Goal: Obtain resource: Download file/media

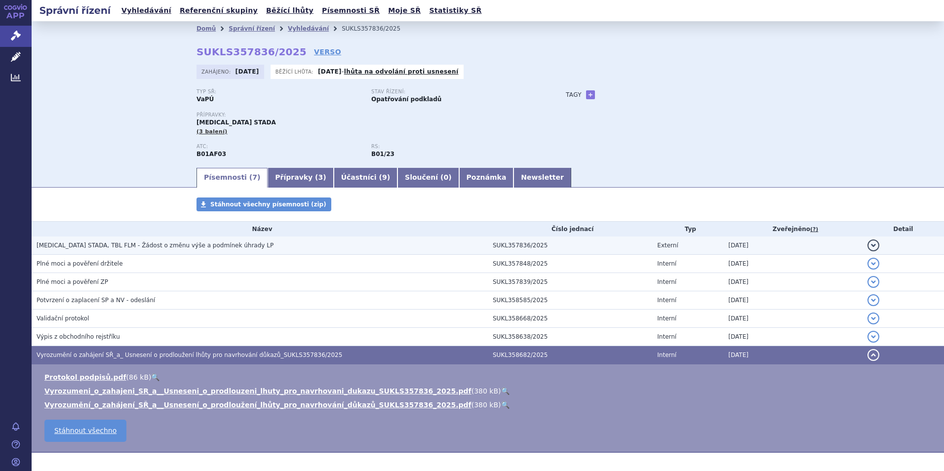
scroll to position [41, 0]
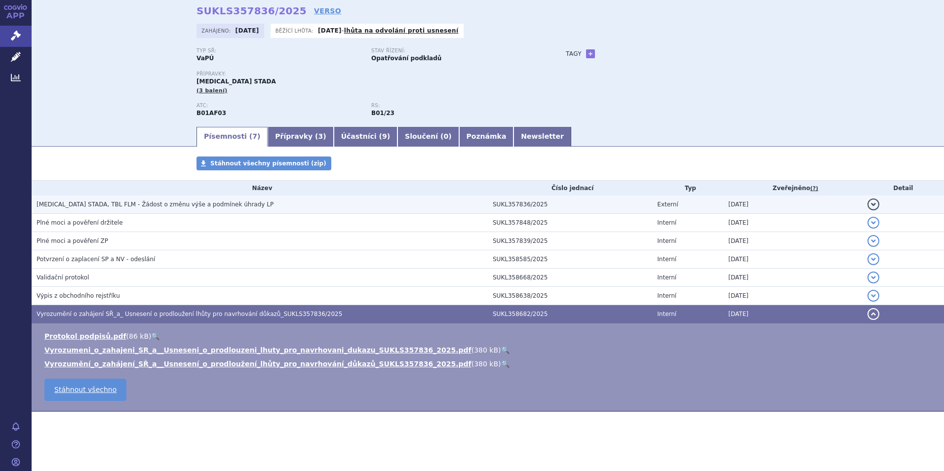
click at [167, 203] on span "EDOXABAN STADA, TBL FLM - Žádost o změnu výše a podmínek úhrady LP" at bounding box center [155, 204] width 237 height 7
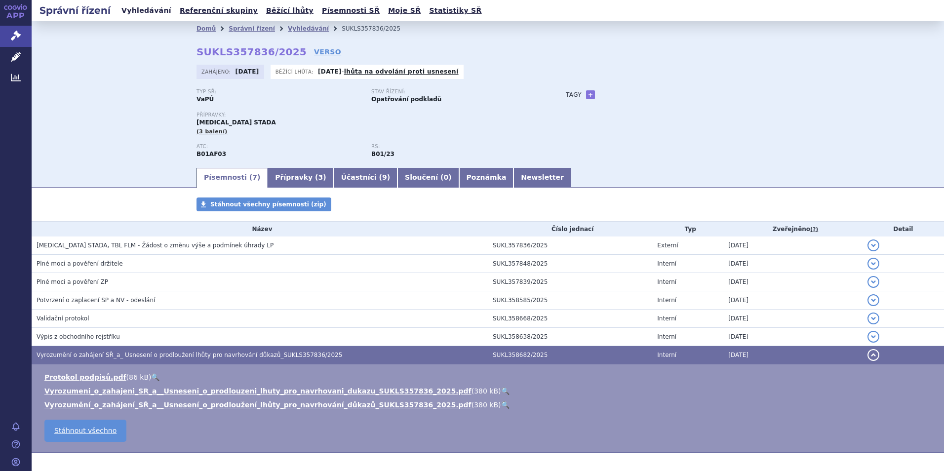
click at [126, 11] on link "Vyhledávání" at bounding box center [146, 10] width 56 height 13
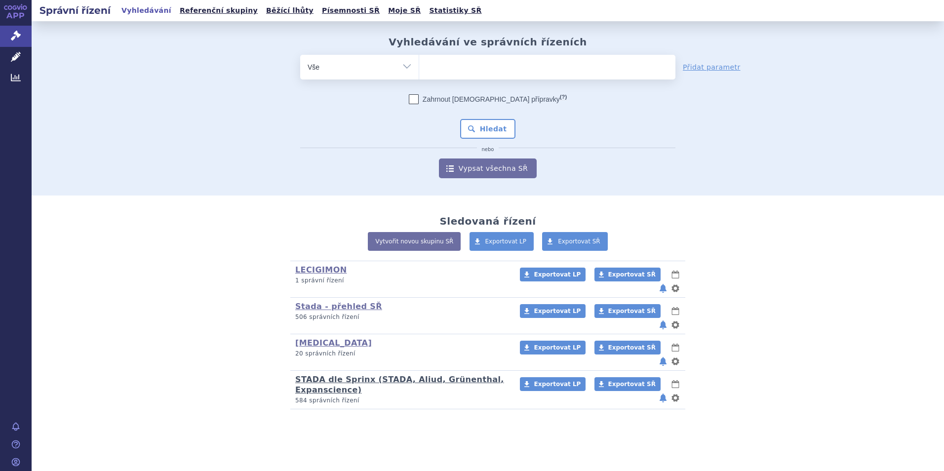
click at [328, 375] on link "STADA dle Sprinx (STADA, Aliud, Grünenthal, Expanscience)" at bounding box center [399, 385] width 209 height 20
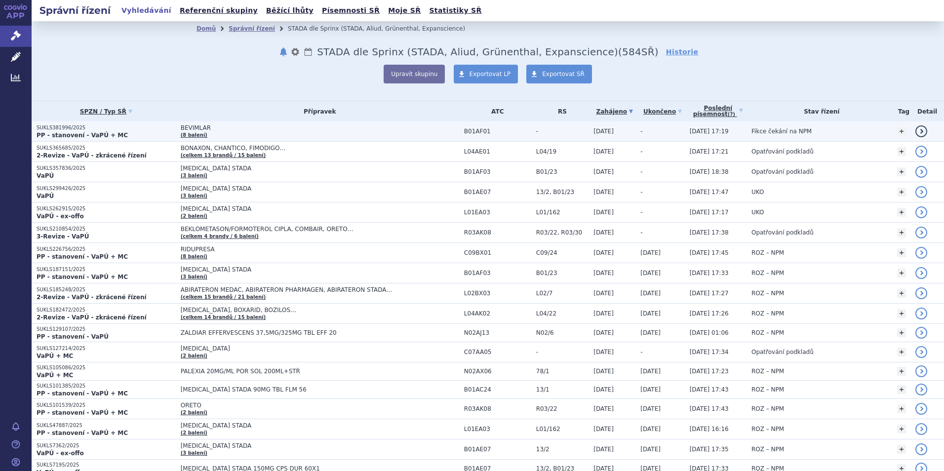
click at [52, 129] on p "SUKLS381996/2025" at bounding box center [106, 127] width 139 height 7
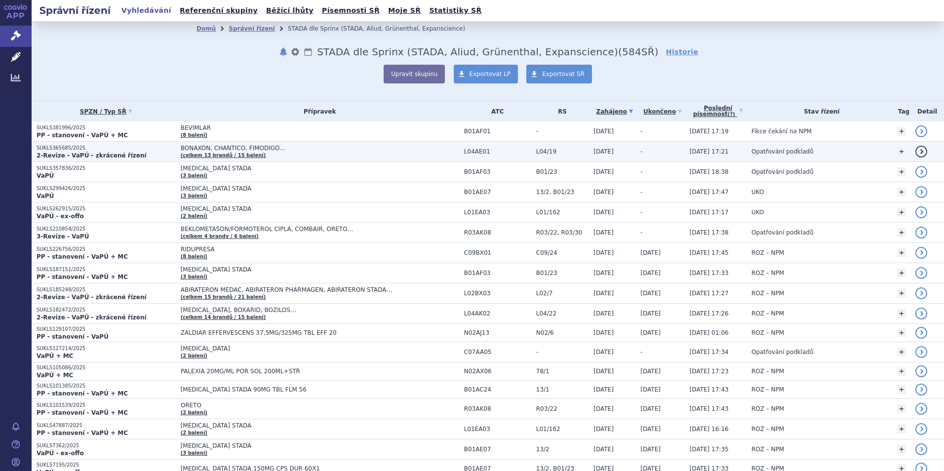
click at [80, 152] on strong "2-Revize - VaPÚ - zkrácené řízení" at bounding box center [92, 155] width 110 height 7
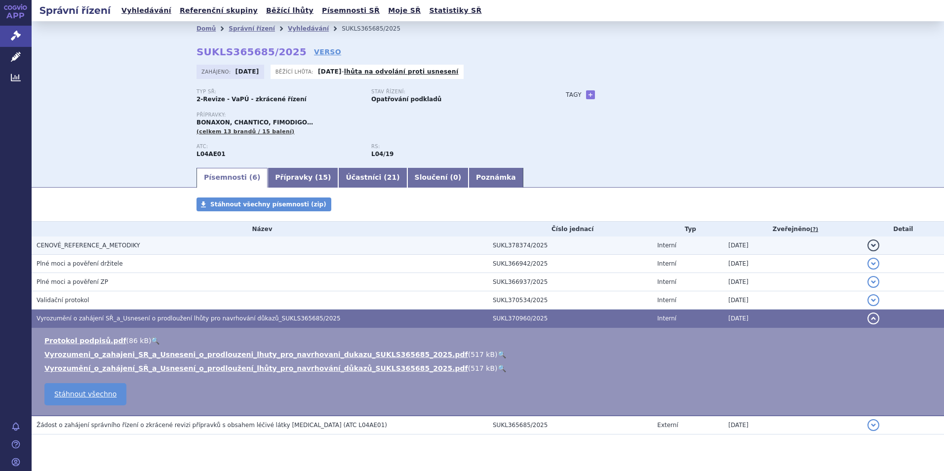
scroll to position [23, 0]
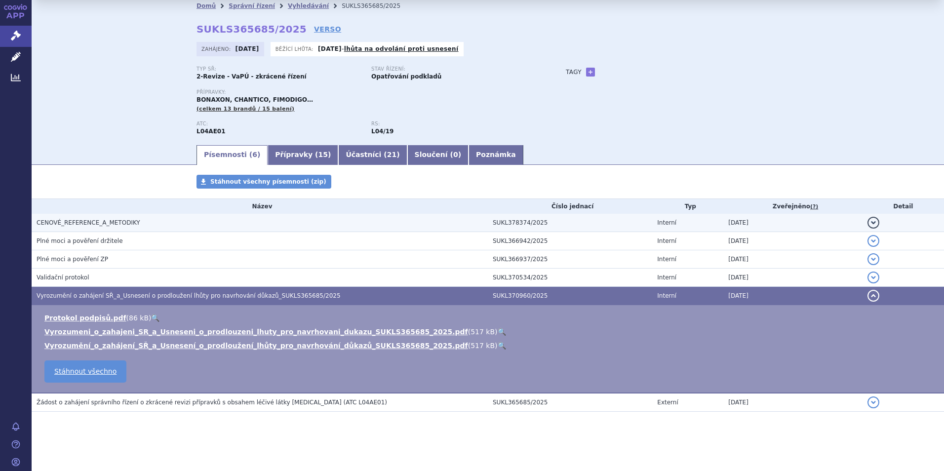
click at [93, 226] on span "CENOVÉ_REFERENCE_A_METODIKY" at bounding box center [89, 222] width 104 height 7
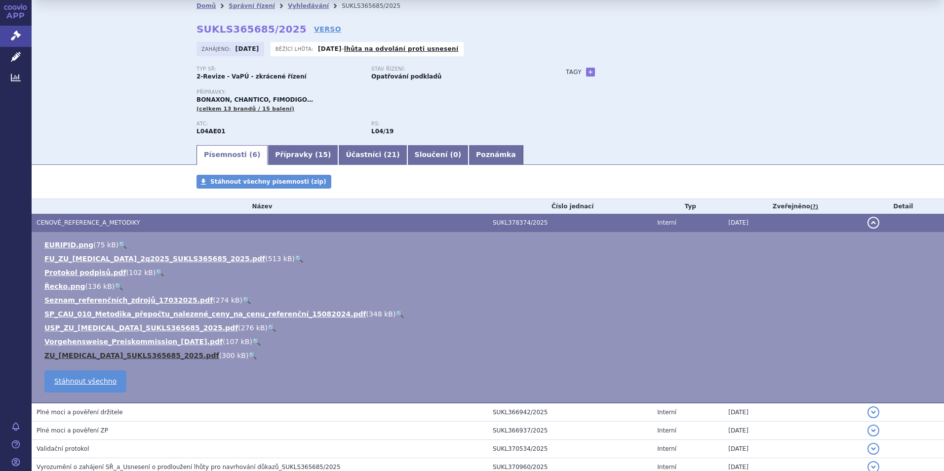
click at [152, 356] on link "ZU_[MEDICAL_DATA]_SUKLS365685_2025.pdf" at bounding box center [131, 356] width 175 height 8
